Goal: Information Seeking & Learning: Learn about a topic

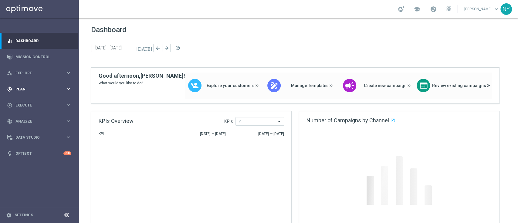
click at [21, 89] on span "Plan" at bounding box center [40, 89] width 50 height 4
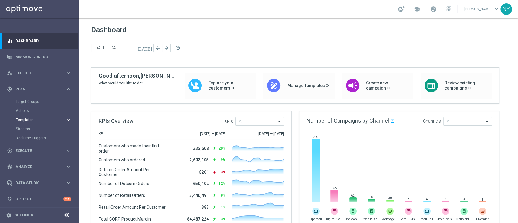
click at [28, 119] on span "Templates" at bounding box center [37, 120] width 43 height 4
click at [29, 127] on link "Optimail" at bounding box center [41, 129] width 44 height 5
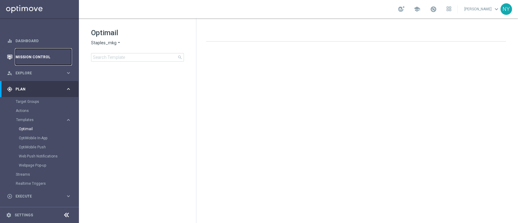
click at [35, 56] on link "Mission Control" at bounding box center [43, 57] width 56 height 16
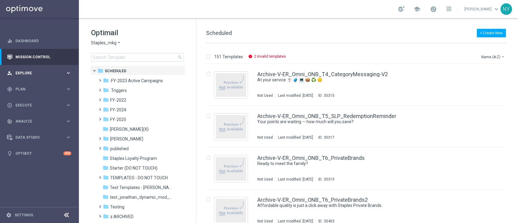
click at [22, 73] on span "Explore" at bounding box center [40, 73] width 50 height 4
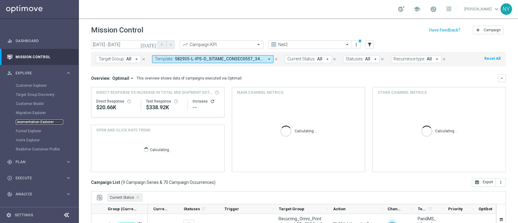
click at [27, 123] on link "Segmentation Explorer" at bounding box center [39, 122] width 47 height 5
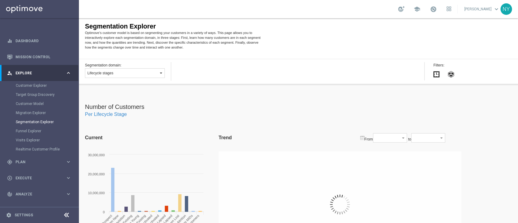
click at [153, 72] on button "Lifecycle stages" at bounding box center [125, 73] width 80 height 10
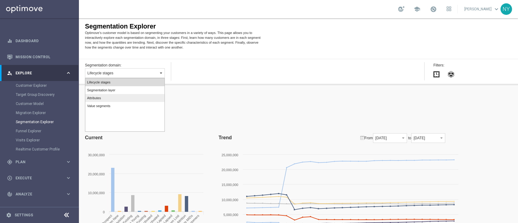
click at [99, 98] on span "Attributes" at bounding box center [94, 98] width 14 height 4
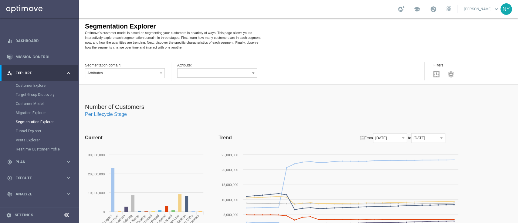
click at [208, 72] on button "button" at bounding box center [217, 72] width 80 height 9
click at [196, 93] on span "Ocp Segment" at bounding box center [189, 94] width 20 height 4
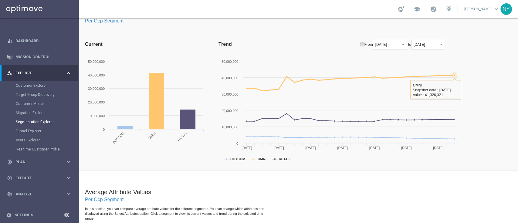
scroll to position [94, 0]
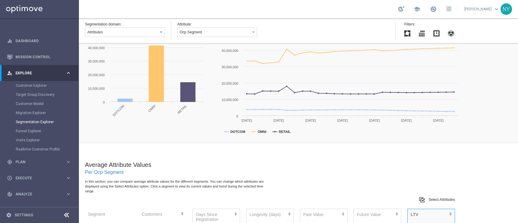
click at [468, 91] on div "Number of Customers Per Ocp Segment Current Created with Highcharts 4.0.4 0 10,…" at bounding box center [298, 53] width 439 height 179
click at [204, 35] on button "Ocp Segment" at bounding box center [217, 32] width 80 height 10
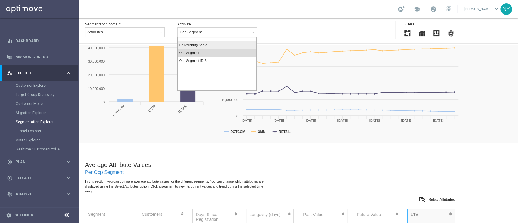
click at [202, 45] on span "Deliverability Score" at bounding box center [193, 45] width 28 height 4
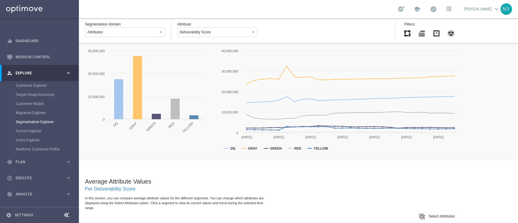
scroll to position [63, 0]
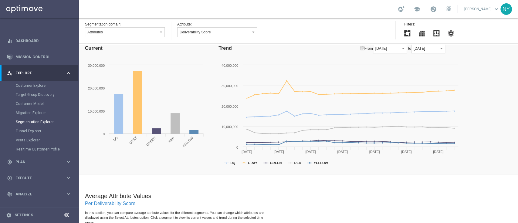
click at [226, 164] on icon "Created with Highcharts 4.0.4 DQ GRAY GREEN RED YELLOW 2023-05-31 2023-06-30 20…" at bounding box center [340, 115] width 243 height 106
click at [232, 164] on text "DQ" at bounding box center [232, 163] width 5 height 4
click at [250, 162] on text "GRAY" at bounding box center [252, 163] width 9 height 4
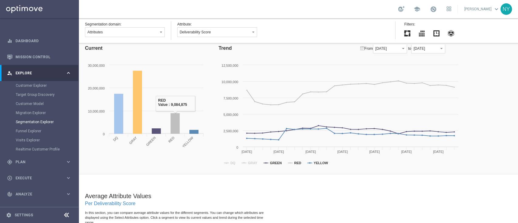
click at [189, 173] on div "Number of Customers Per Deliverability Score Current Created with Highcharts 4.…" at bounding box center [298, 85] width 439 height 179
